Goal: Task Accomplishment & Management: Use online tool/utility

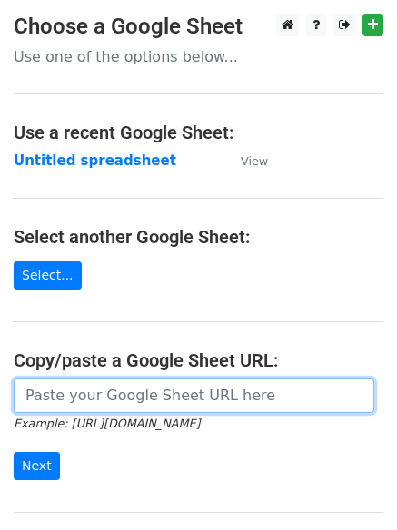
click at [113, 398] on input "url" at bounding box center [194, 395] width 360 height 34
click at [95, 407] on input "url" at bounding box center [194, 395] width 360 height 34
type input "[URL][DOMAIN_NAME]"
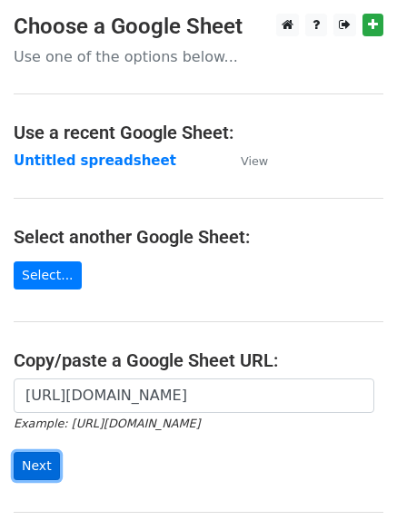
click at [39, 469] on input "Next" at bounding box center [37, 466] width 46 height 28
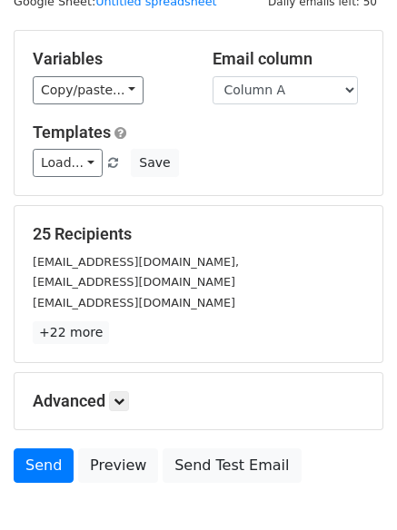
scroll to position [175, 0]
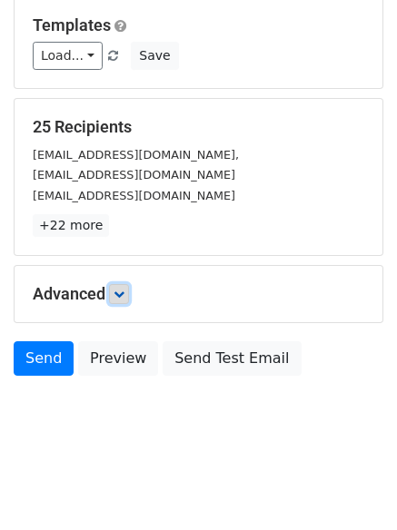
click at [123, 297] on icon at bounding box center [118, 294] width 11 height 11
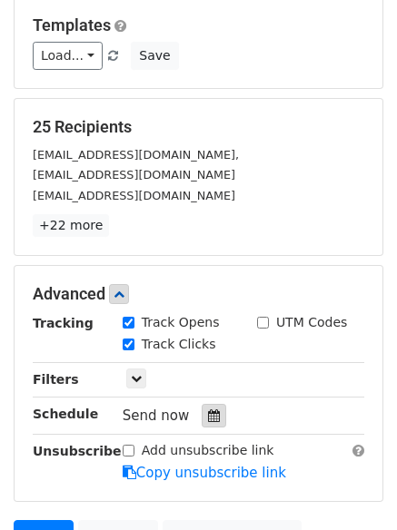
click at [208, 412] on icon at bounding box center [214, 415] width 12 height 13
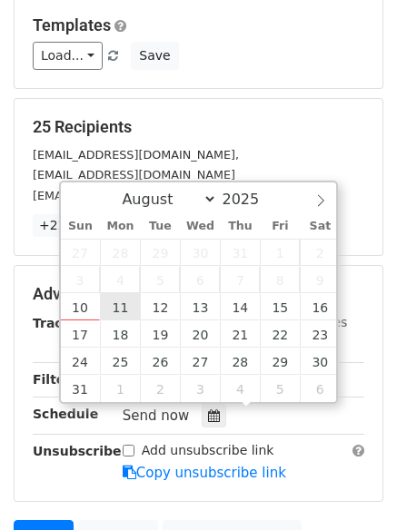
type input "2025-08-11 12:00"
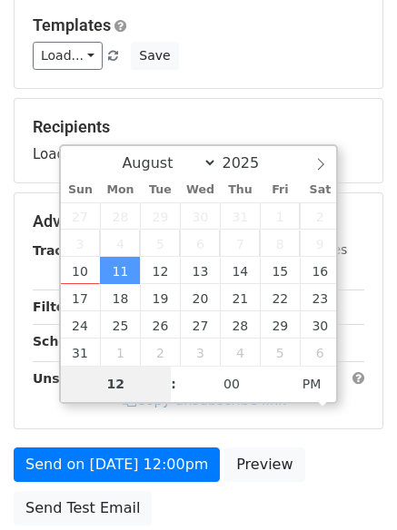
type input "4"
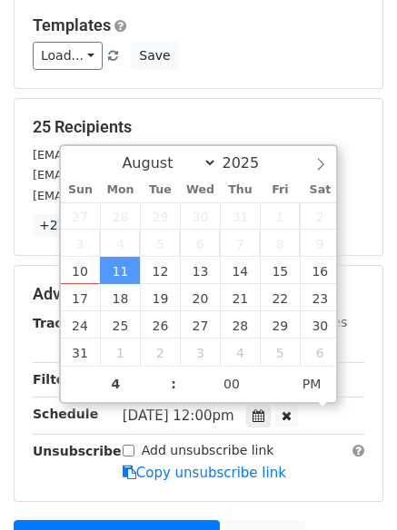
type input "2025-08-11 16:00"
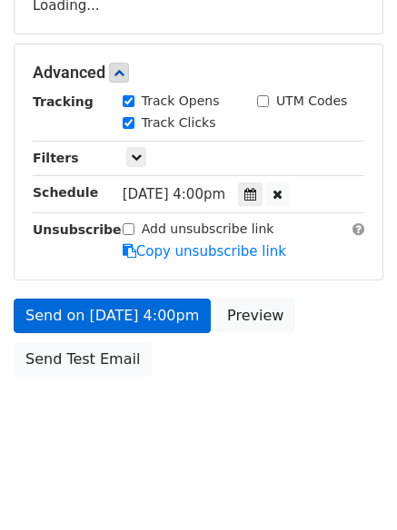
scroll to position [397, 0]
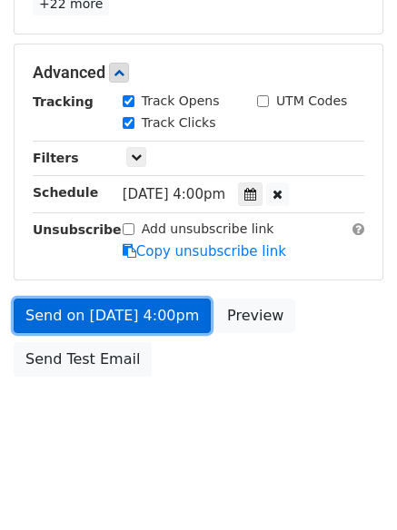
click at [95, 315] on link "Send on Aug 11 at 4:00pm" at bounding box center [112, 316] width 197 height 34
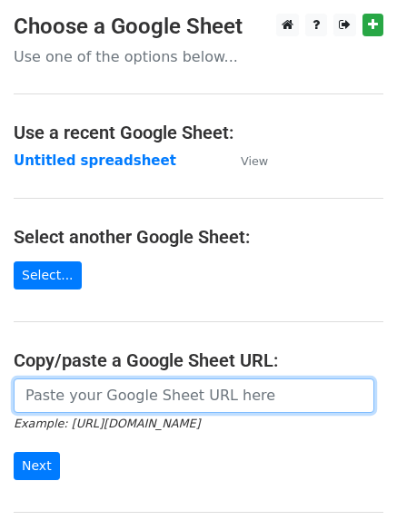
click at [103, 398] on input "url" at bounding box center [194, 395] width 360 height 34
type input "[URL][DOMAIN_NAME]"
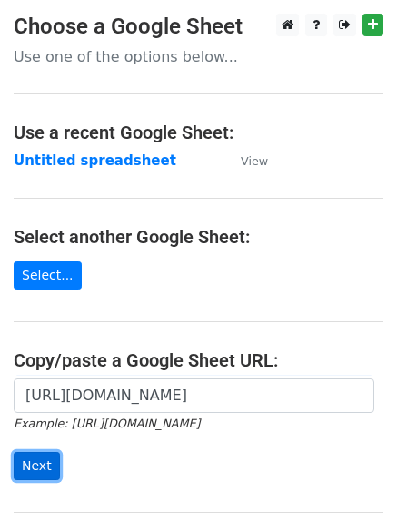
click at [34, 464] on input "Next" at bounding box center [37, 466] width 46 height 28
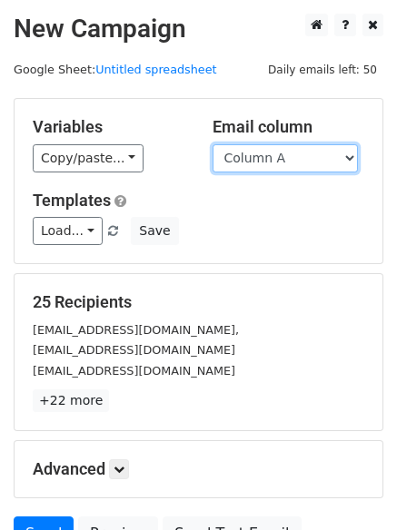
click at [352, 153] on select "Column A Column B Column C Column D" at bounding box center [284, 158] width 145 height 28
select select "Column B"
click at [212, 144] on select "Column A Column B Column C Column D" at bounding box center [284, 158] width 145 height 28
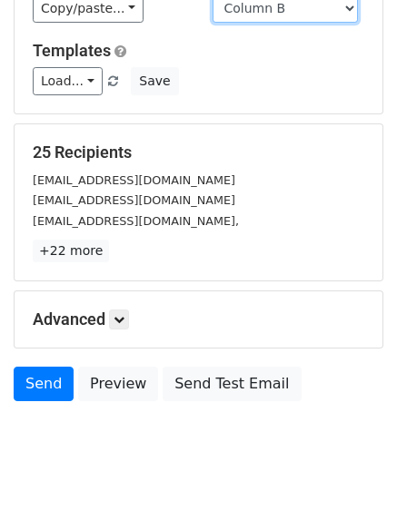
scroll to position [175, 0]
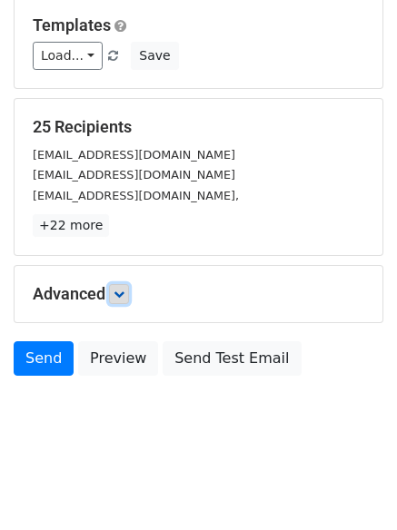
click at [124, 293] on icon at bounding box center [118, 294] width 11 height 11
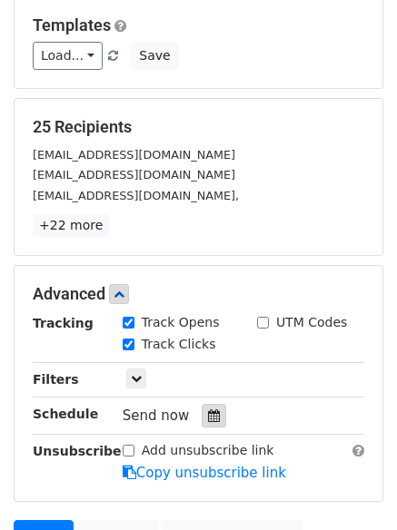
click at [208, 415] on icon at bounding box center [214, 415] width 12 height 13
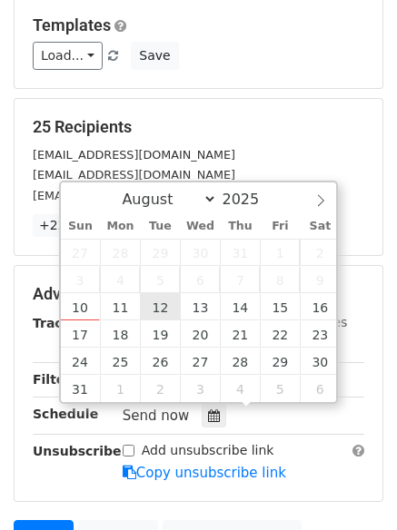
type input "2025-08-12 12:00"
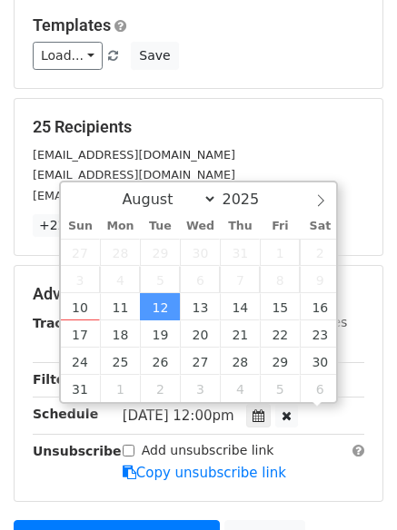
scroll to position [1, 0]
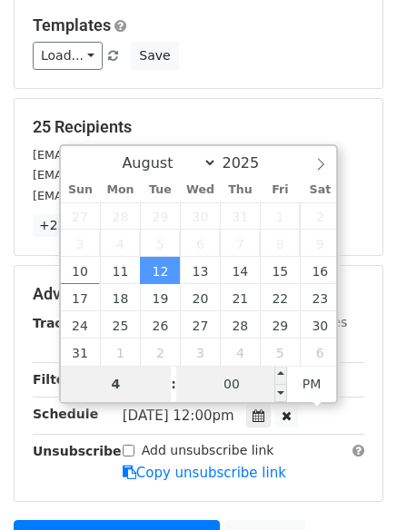
type input "4"
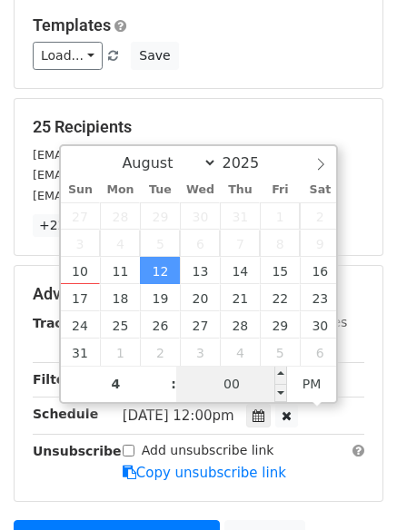
type input "2025-08-12 16:00"
type input "04"
click at [227, 388] on input "00" at bounding box center [231, 384] width 111 height 36
type input "5"
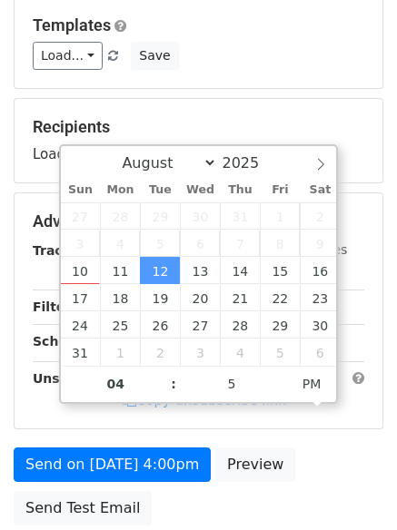
type input "2025-08-12 16:05"
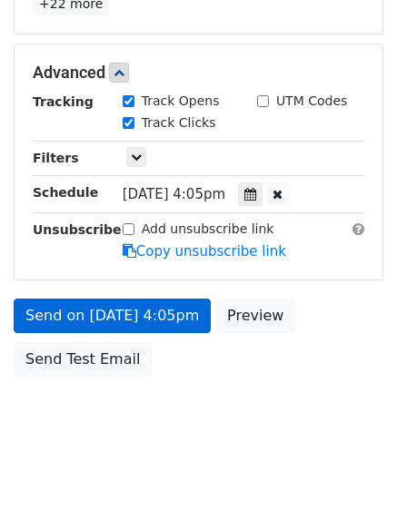
scroll to position [324, 0]
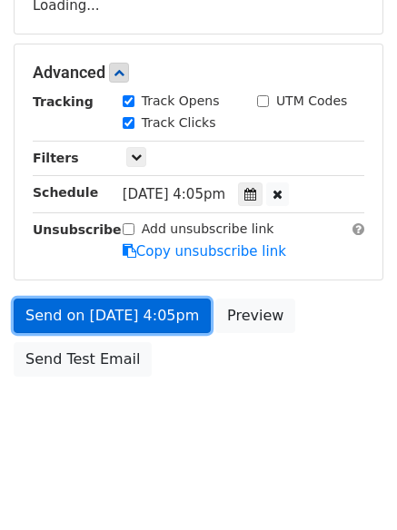
click at [84, 313] on link "Send on Aug 12 at 4:05pm" at bounding box center [112, 316] width 197 height 34
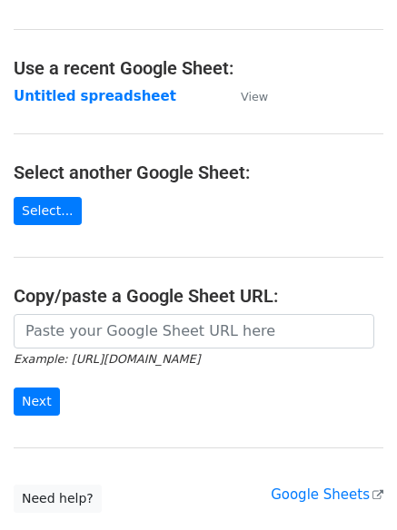
scroll to position [120, 0]
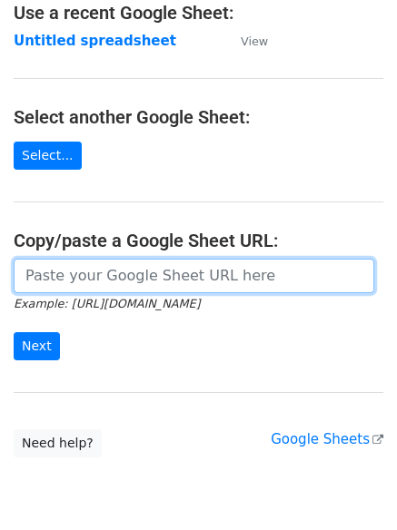
click at [125, 275] on input "url" at bounding box center [194, 276] width 360 height 34
type input "https://docs.google.com/spreadsheets/d/1sWtCBtCSt89BrHZ1NixogMQjzrvqdKvtzFpElgy…"
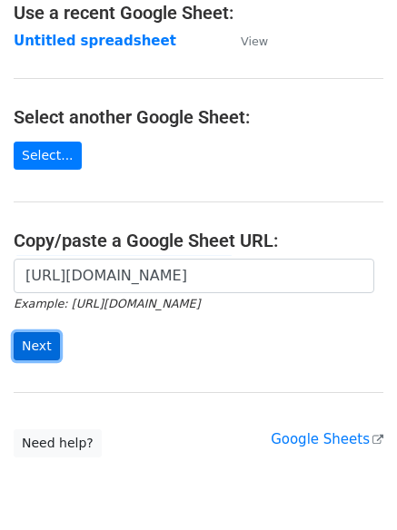
click at [38, 345] on input "Next" at bounding box center [37, 346] width 46 height 28
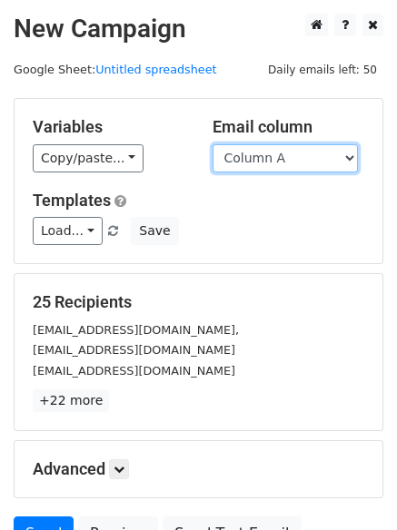
click at [351, 151] on select "Column A Column B Column C Column D" at bounding box center [284, 158] width 145 height 28
select select "Column D"
click at [212, 144] on select "Column A Column B Column C Column D" at bounding box center [284, 158] width 145 height 28
